Goal: Information Seeking & Learning: Learn about a topic

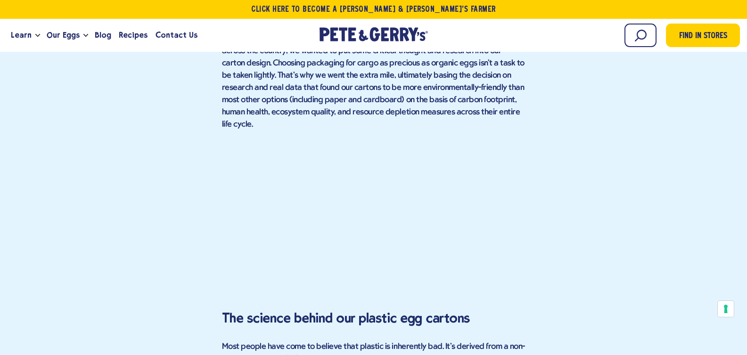
scroll to position [1174, 0]
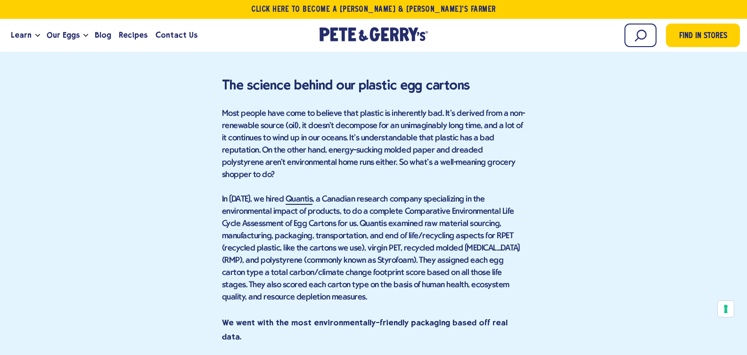
scroll to position [1449, 0]
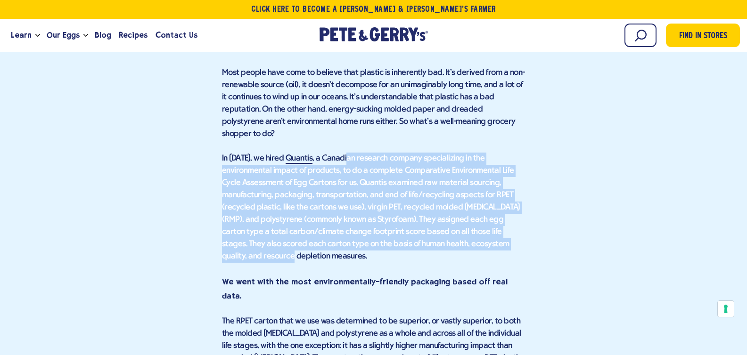
drag, startPoint x: 340, startPoint y: 101, endPoint x: 465, endPoint y: 191, distance: 153.9
click at [465, 191] on p "In 2012, we hired Quantis , a Canadian research company specializing in the env…" at bounding box center [374, 208] width 304 height 110
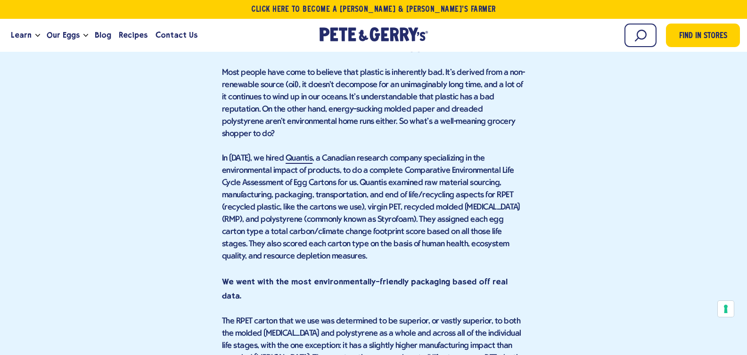
click at [497, 192] on p "In 2012, we hired Quantis , a Canadian research company specializing in the env…" at bounding box center [374, 208] width 304 height 110
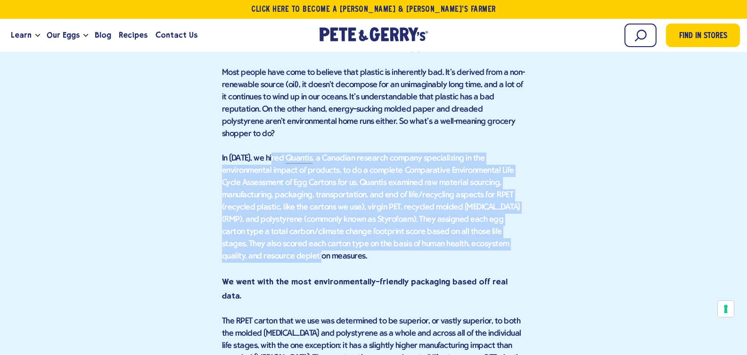
drag, startPoint x: 499, startPoint y: 194, endPoint x: 272, endPoint y: 96, distance: 246.6
drag, startPoint x: 431, startPoint y: 160, endPoint x: 382, endPoint y: 116, distance: 65.1
click at [431, 159] on p "In 2012, we hired Quantis , a Canadian research company specializing in the env…" at bounding box center [374, 208] width 304 height 110
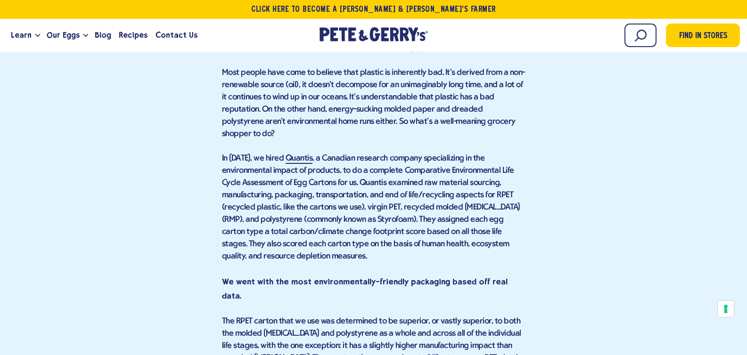
drag, startPoint x: 369, startPoint y: 102, endPoint x: 473, endPoint y: 190, distance: 136.1
click at [473, 190] on p "In 2012, we hired Quantis , a Canadian research company specializing in the env…" at bounding box center [374, 208] width 304 height 110
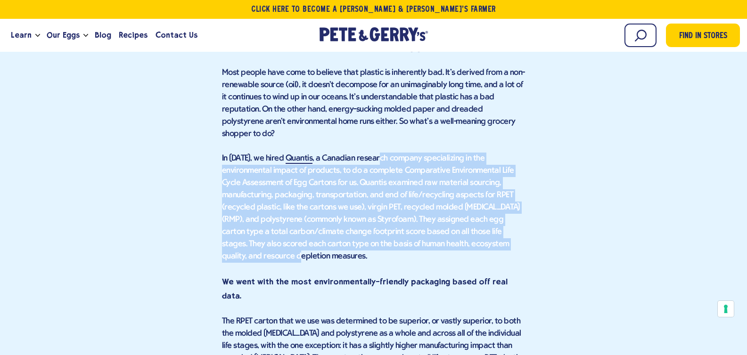
drag, startPoint x: 473, startPoint y: 190, endPoint x: 407, endPoint y: 138, distance: 84.2
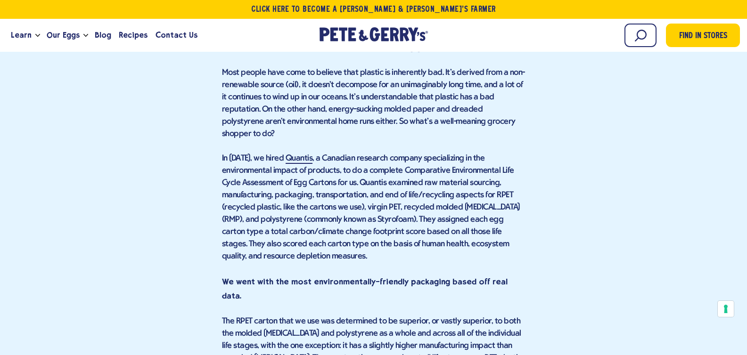
click at [445, 167] on p "In 2012, we hired Quantis , a Canadian research company specializing in the env…" at bounding box center [374, 208] width 304 height 110
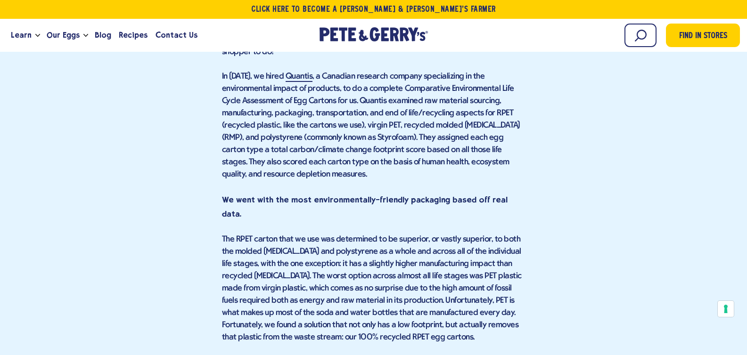
scroll to position [1555, 0]
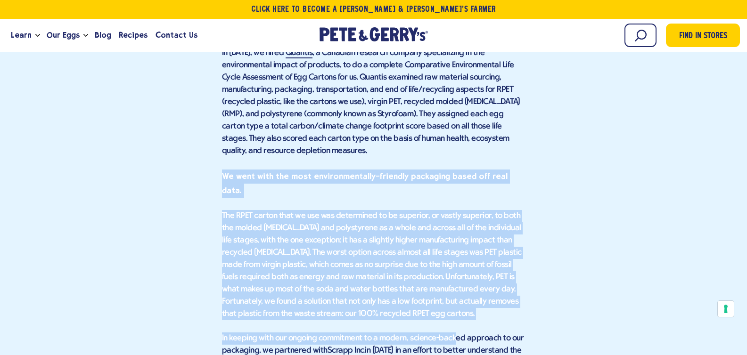
drag, startPoint x: 448, startPoint y: 253, endPoint x: 200, endPoint y: 105, distance: 288.7
click at [200, 105] on div "Find in Stores Choosing the Best Eco-Friendly Egg Carton It's a common question…" at bounding box center [373, 337] width 733 height 2715
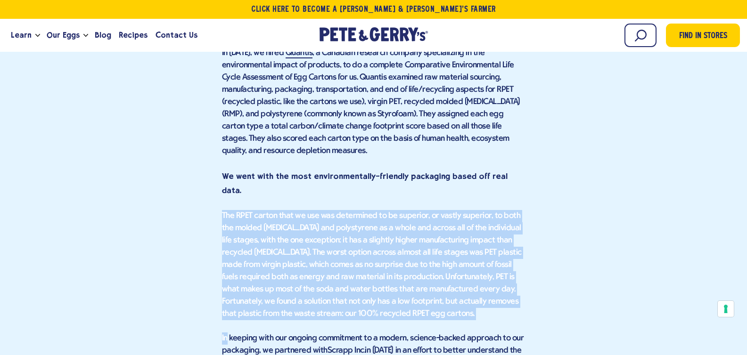
drag, startPoint x: 425, startPoint y: 246, endPoint x: 258, endPoint y: 115, distance: 211.8
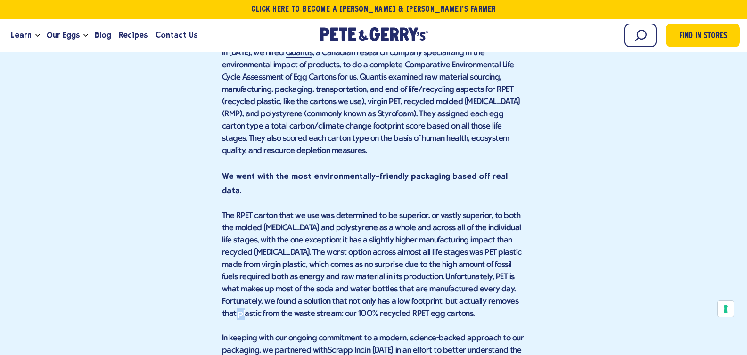
click at [469, 224] on p "The RPET carton that we use was determined to be superior, or vastly superior, …" at bounding box center [374, 265] width 304 height 110
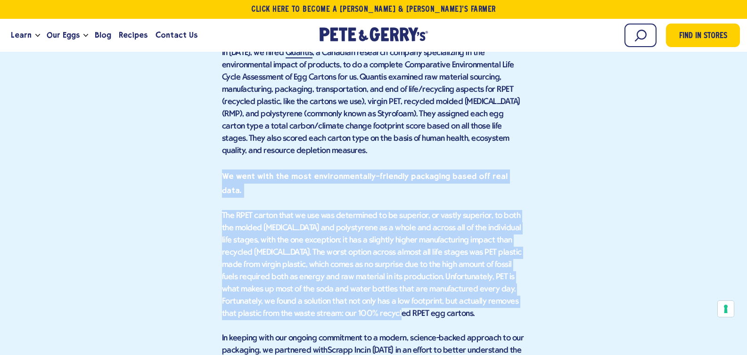
drag, startPoint x: 360, startPoint y: 238, endPoint x: 211, endPoint y: 107, distance: 197.7
click at [211, 107] on div "Find in Stores Choosing the Best Eco-Friendly Egg Carton It's a common question…" at bounding box center [373, 337] width 733 height 2715
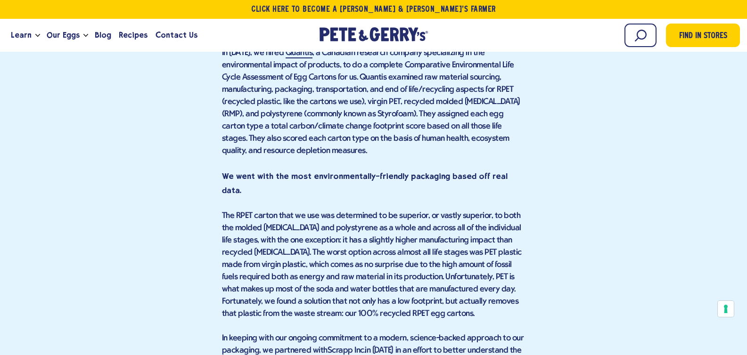
click at [213, 108] on div "Find in Stores Choosing the Best Eco-Friendly Egg Carton It's a common question…" at bounding box center [373, 337] width 733 height 2715
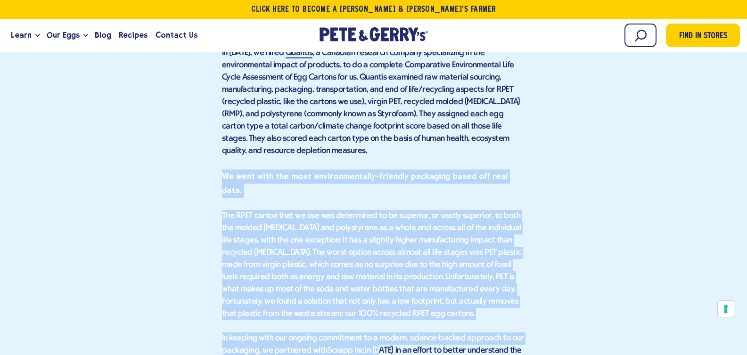
drag, startPoint x: 220, startPoint y: 108, endPoint x: 370, endPoint y: 254, distance: 209.3
click at [374, 266] on div "Find in Stores Choosing the Best Eco-Friendly Egg Carton It's a common question…" at bounding box center [373, 337] width 733 height 2715
click at [363, 239] on p "The RPET carton that we use was determined to be superior, or vastly superior, …" at bounding box center [374, 265] width 304 height 110
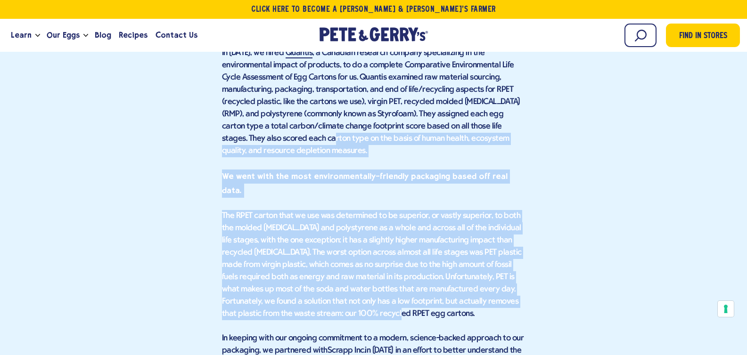
drag, startPoint x: 346, startPoint y: 236, endPoint x: 253, endPoint y: 115, distance: 152.3
click at [207, 82] on div "Find in Stores Choosing the Best Eco-Friendly Egg Carton It's a common question…" at bounding box center [373, 337] width 733 height 2715
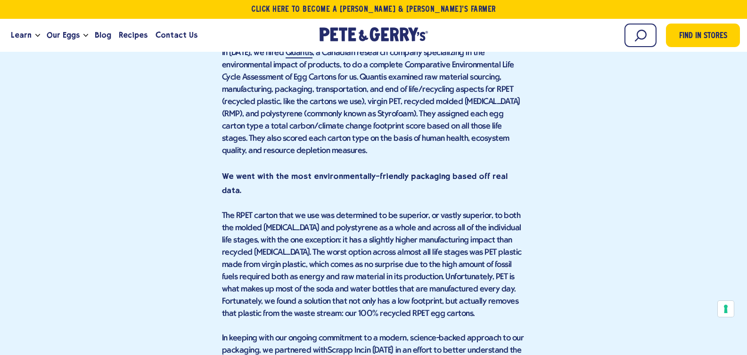
click at [415, 221] on p "The RPET carton that we use was determined to be superior, or vastly superior, …" at bounding box center [374, 265] width 304 height 110
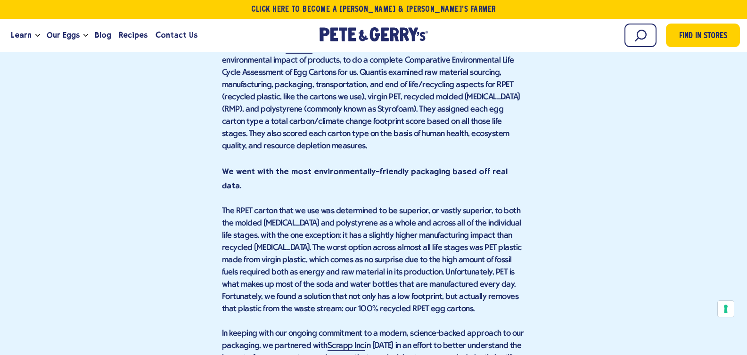
scroll to position [1574, 0]
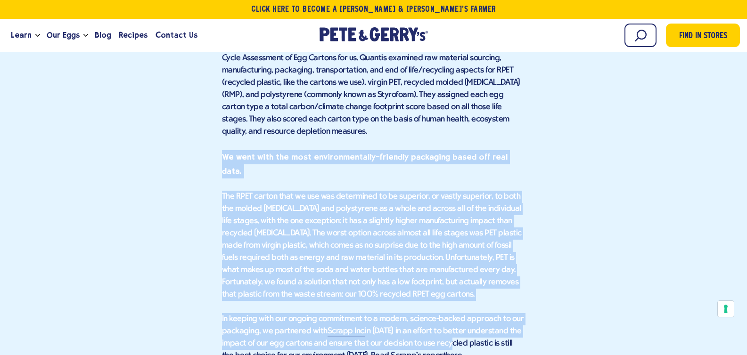
drag, startPoint x: 447, startPoint y: 263, endPoint x: 197, endPoint y: 88, distance: 305.2
click at [197, 88] on div "Find in Stores Choosing the Best Eco-Friendly Egg Carton It's a common question…" at bounding box center [373, 317] width 733 height 2715
click at [392, 204] on p "The RPET carton that we use was determined to be superior, or vastly superior, …" at bounding box center [374, 246] width 304 height 110
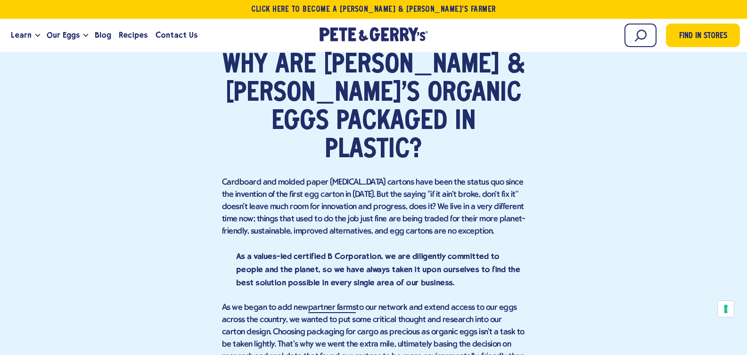
scroll to position [914, 0]
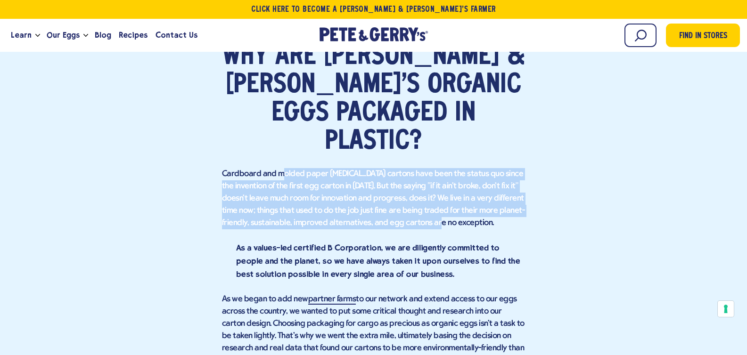
drag, startPoint x: 280, startPoint y: 144, endPoint x: 408, endPoint y: 194, distance: 137.0
click at [408, 194] on p "Cardboard and molded paper [MEDICAL_DATA] cartons have been the status quo sinc…" at bounding box center [374, 198] width 304 height 61
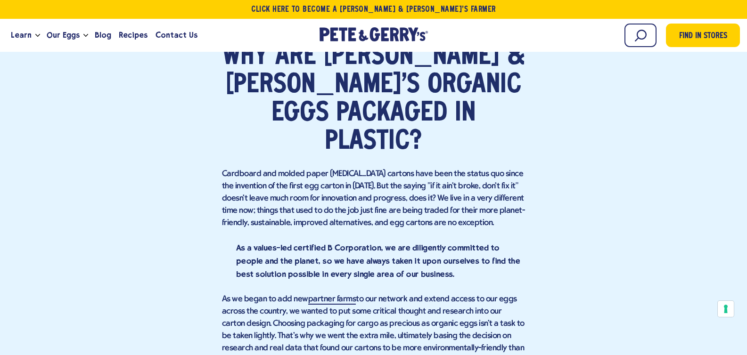
click at [412, 196] on p "Cardboard and molded paper [MEDICAL_DATA] cartons have been the status quo sinc…" at bounding box center [374, 198] width 304 height 61
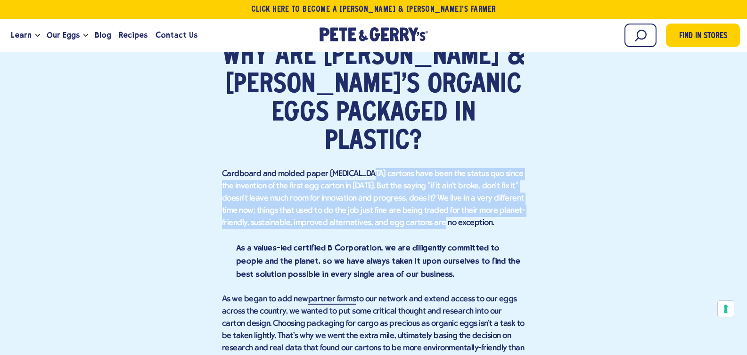
drag, startPoint x: 407, startPoint y: 197, endPoint x: 365, endPoint y: 145, distance: 66.7
click at [365, 168] on p "Cardboard and molded paper [MEDICAL_DATA] cartons have been the status quo sinc…" at bounding box center [374, 198] width 304 height 61
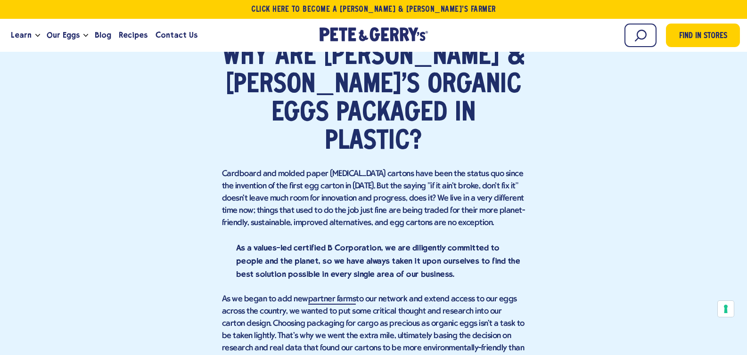
click at [441, 201] on p "Cardboard and molded paper [MEDICAL_DATA] cartons have been the status quo sinc…" at bounding box center [374, 198] width 304 height 61
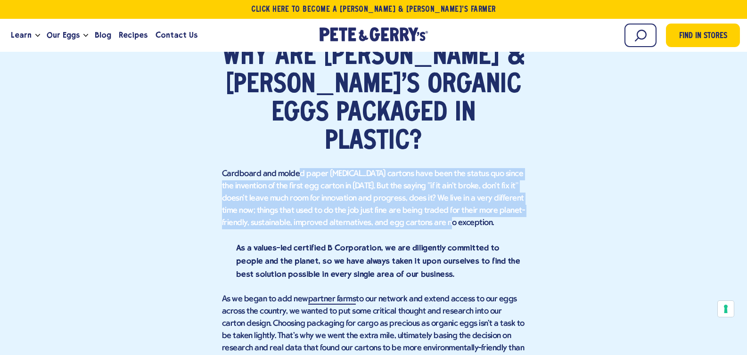
drag, startPoint x: 360, startPoint y: 180, endPoint x: 311, endPoint y: 158, distance: 53.4
click at [296, 168] on p "Cardboard and molded paper [MEDICAL_DATA] cartons have been the status quo sinc…" at bounding box center [374, 198] width 304 height 61
click at [322, 169] on p "Cardboard and molded paper [MEDICAL_DATA] cartons have been the status quo sinc…" at bounding box center [374, 198] width 304 height 61
drag, startPoint x: 286, startPoint y: 145, endPoint x: 418, endPoint y: 200, distance: 143.5
click at [418, 200] on p "Cardboard and molded paper [MEDICAL_DATA] cartons have been the status quo sinc…" at bounding box center [374, 198] width 304 height 61
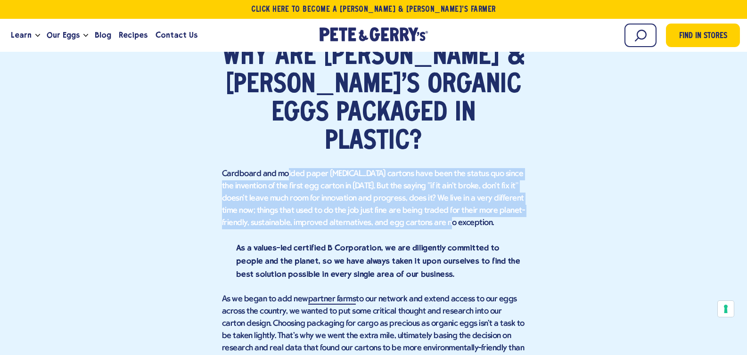
click at [424, 199] on p "Cardboard and molded paper [MEDICAL_DATA] cartons have been the status quo sinc…" at bounding box center [374, 198] width 304 height 61
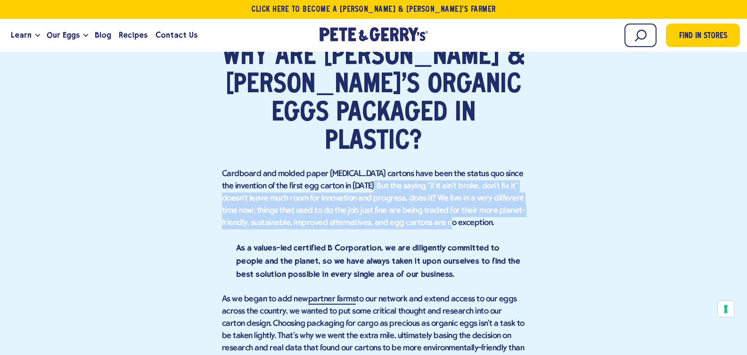
drag, startPoint x: 420, startPoint y: 198, endPoint x: 350, endPoint y: 146, distance: 88.0
click at [350, 168] on p "Cardboard and molded paper [MEDICAL_DATA] cartons have been the status quo sinc…" at bounding box center [374, 198] width 304 height 61
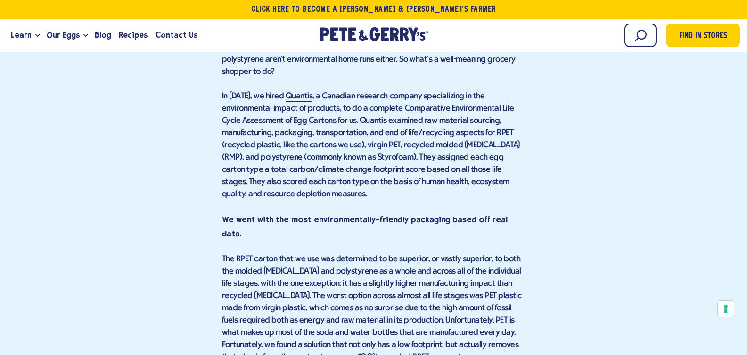
scroll to position [1542, 0]
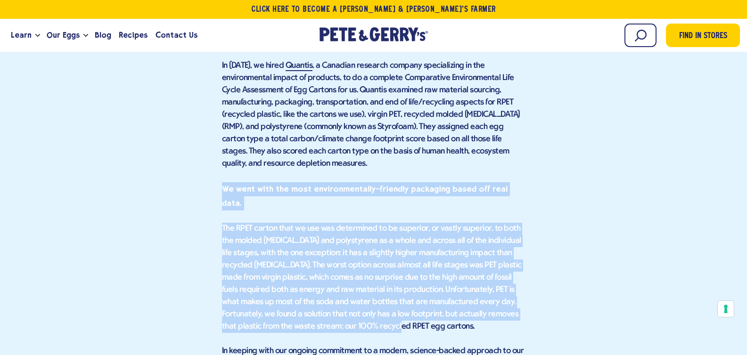
drag, startPoint x: 422, startPoint y: 243, endPoint x: 234, endPoint y: 138, distance: 215.5
click at [214, 119] on div "Find in Stores Choosing the Best Eco-Friendly Egg Carton It's a common question…" at bounding box center [373, 349] width 733 height 2715
click at [371, 226] on p "The RPET carton that we use was determined to be superior, or vastly superior, …" at bounding box center [374, 278] width 304 height 110
drag, startPoint x: 347, startPoint y: 243, endPoint x: 261, endPoint y: 151, distance: 126.0
click at [219, 119] on div "Find in Stores Choosing the Best Eco-Friendly Egg Carton It's a common question…" at bounding box center [373, 349] width 733 height 2715
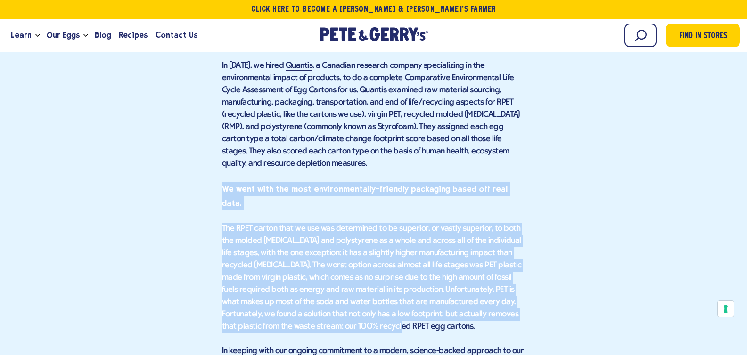
click at [404, 249] on p "The RPET carton that we use was determined to be superior, or vastly superior, …" at bounding box center [374, 278] width 304 height 110
drag, startPoint x: 357, startPoint y: 239, endPoint x: 281, endPoint y: 163, distance: 108.0
click at [381, 223] on p "The RPET carton that we use was determined to be superior, or vastly superior, …" at bounding box center [374, 278] width 304 height 110
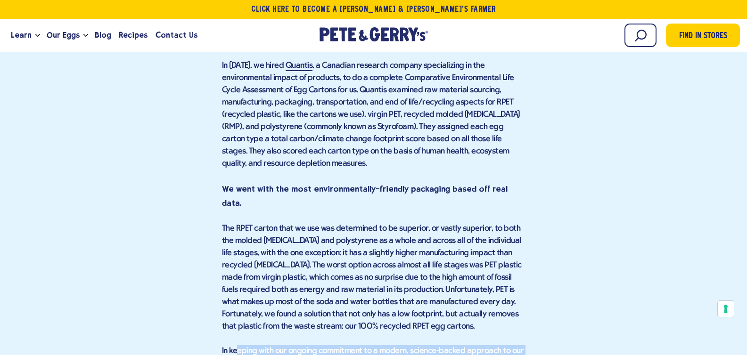
drag, startPoint x: 283, startPoint y: 272, endPoint x: 422, endPoint y: 307, distance: 143.4
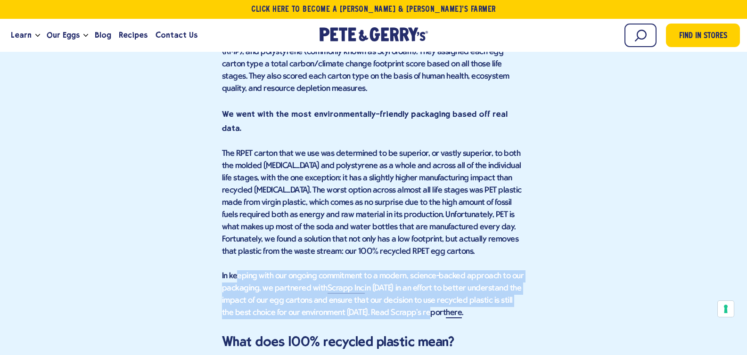
scroll to position [1664, 0]
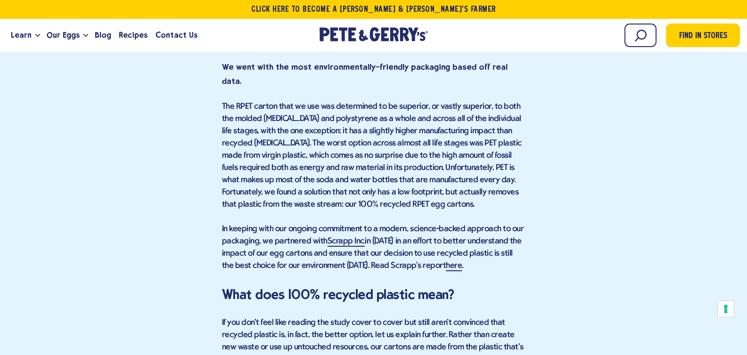
click at [466, 223] on p "In keeping with our ongoing commitment to a modern, science-backed approach to …" at bounding box center [374, 247] width 304 height 49
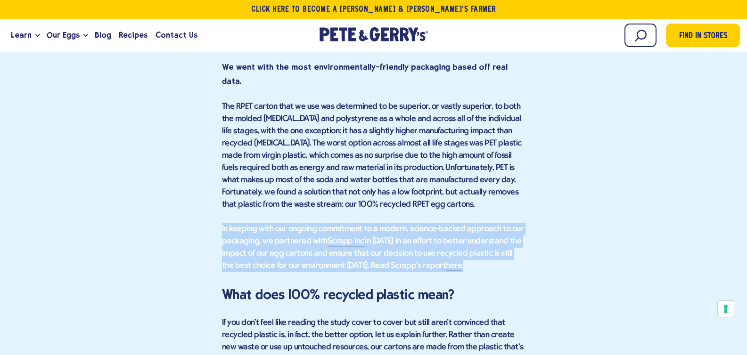
drag, startPoint x: 461, startPoint y: 189, endPoint x: 212, endPoint y: 150, distance: 252.3
click at [212, 150] on div "Find in Stores Choosing the Best Eco-Friendly Egg Carton It's a common question…" at bounding box center [373, 227] width 733 height 2715
click at [230, 223] on p "In keeping with our ongoing commitment to a modern, science-backed approach to …" at bounding box center [374, 247] width 304 height 49
drag, startPoint x: 219, startPoint y: 149, endPoint x: 367, endPoint y: 195, distance: 155.0
click at [367, 195] on div "Find in Stores Choosing the Best Eco-Friendly Egg Carton It's a common question…" at bounding box center [373, 227] width 733 height 2715
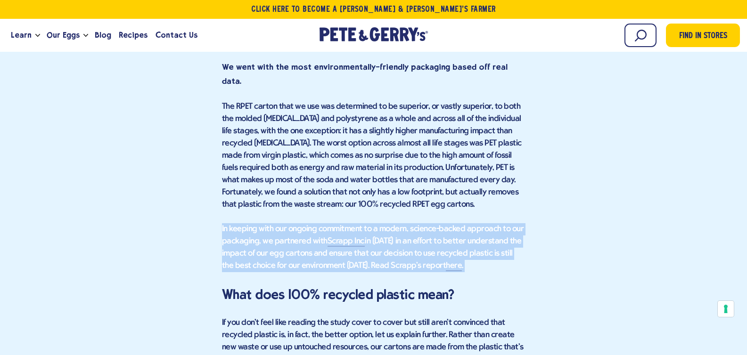
click at [416, 193] on div "Choosing the Best Eco-Friendly Egg Carton It's a common question around here. I…" at bounding box center [374, 262] width 304 height 2494
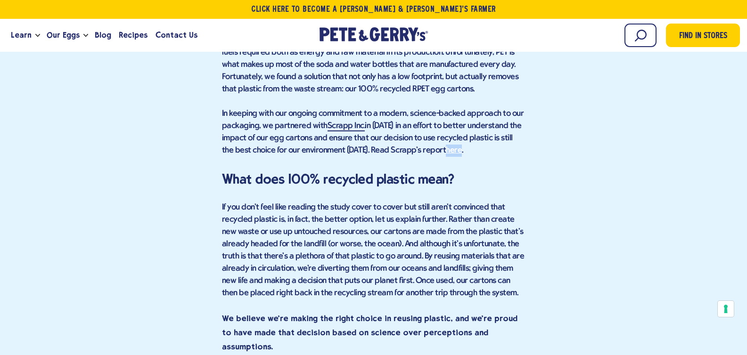
scroll to position [1801, 0]
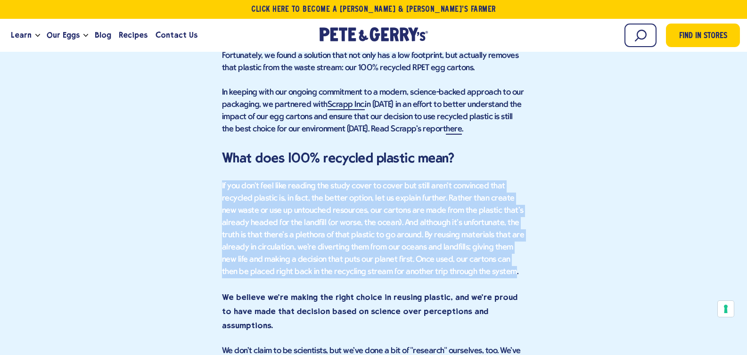
drag, startPoint x: 478, startPoint y: 196, endPoint x: 228, endPoint y: 105, distance: 266.5
click at [222, 181] on p "If you don't feel like reading the study cover to cover but still aren't convin…" at bounding box center [374, 230] width 304 height 98
click at [233, 181] on p "If you don't feel like reading the study cover to cover but still aren't convin…" at bounding box center [374, 230] width 304 height 98
drag, startPoint x: 227, startPoint y: 102, endPoint x: 471, endPoint y: 197, distance: 261.7
click at [471, 197] on p "If you don't feel like reading the study cover to cover but still aren't convin…" at bounding box center [374, 230] width 304 height 98
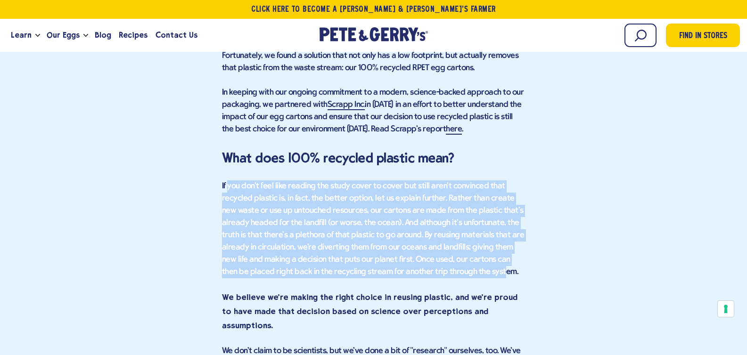
click at [471, 197] on p "If you don't feel like reading the study cover to cover but still aren't convin…" at bounding box center [374, 230] width 304 height 98
drag, startPoint x: 467, startPoint y: 194, endPoint x: 343, endPoint y: 125, distance: 141.1
click at [310, 181] on p "If you don't feel like reading the study cover to cover but still aren't convin…" at bounding box center [374, 230] width 304 height 98
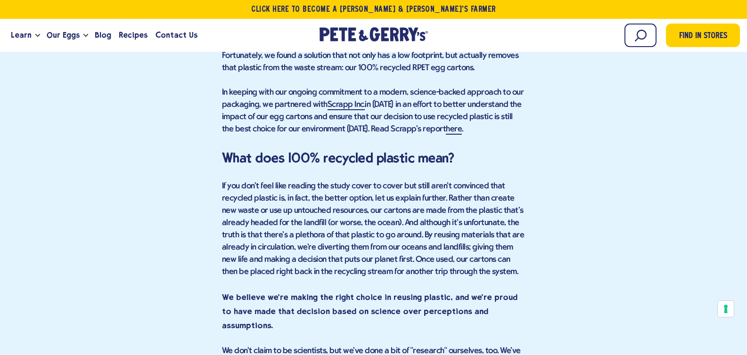
click at [480, 191] on p "If you don't feel like reading the study cover to cover but still aren't convin…" at bounding box center [374, 230] width 304 height 98
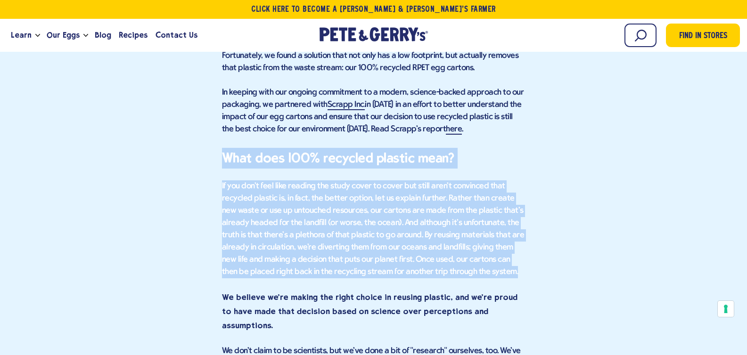
drag, startPoint x: 458, startPoint y: 197, endPoint x: 308, endPoint y: 151, distance: 157.4
click at [221, 76] on div "Find in Stores Choosing the Best Eco-Friendly Egg Carton It's a common question…" at bounding box center [373, 90] width 733 height 2715
click at [413, 191] on p "If you don't feel like reading the study cover to cover but still aren't convin…" at bounding box center [374, 230] width 304 height 98
drag, startPoint x: 445, startPoint y: 193, endPoint x: 313, endPoint y: 86, distance: 169.6
click at [313, 86] on div "Choosing the Best Eco-Friendly Egg Carton It's a common question around here. I…" at bounding box center [374, 125] width 304 height 2494
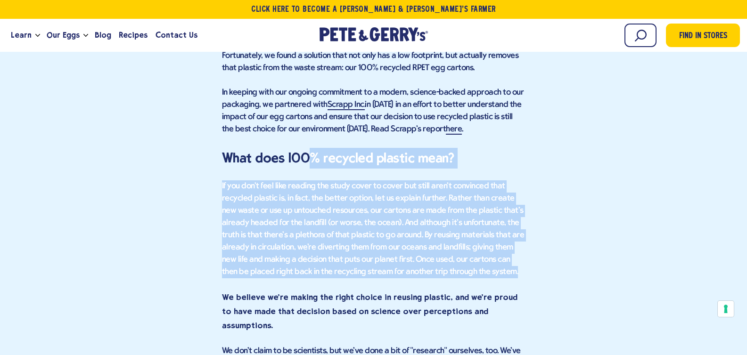
click at [509, 199] on div "Choosing the Best Eco-Friendly Egg Carton It's a common question around here. I…" at bounding box center [374, 125] width 304 height 2494
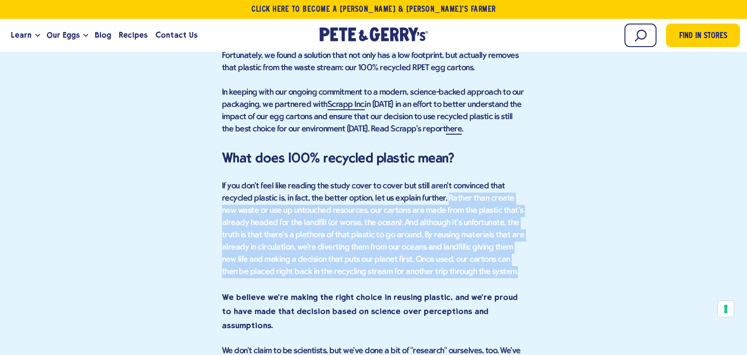
drag, startPoint x: 477, startPoint y: 192, endPoint x: 442, endPoint y: 122, distance: 78.2
click at [442, 181] on p "If you don't feel like reading the study cover to cover but still aren't convin…" at bounding box center [374, 230] width 304 height 98
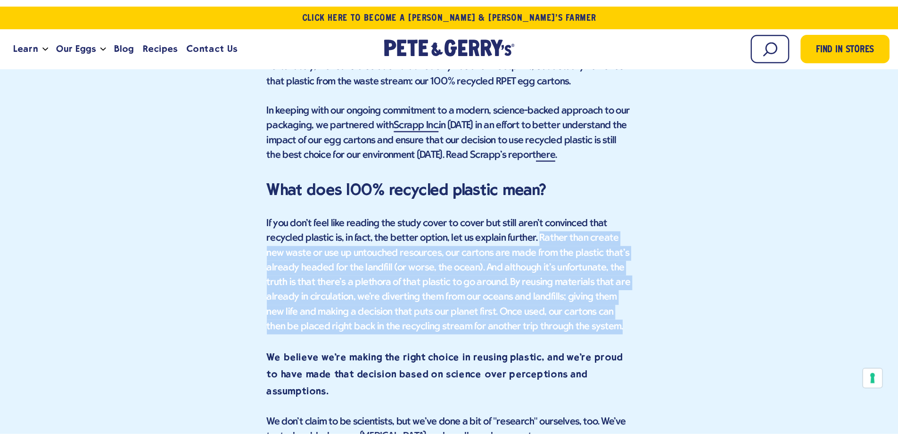
scroll to position [1817, 0]
